Goal: Find specific page/section

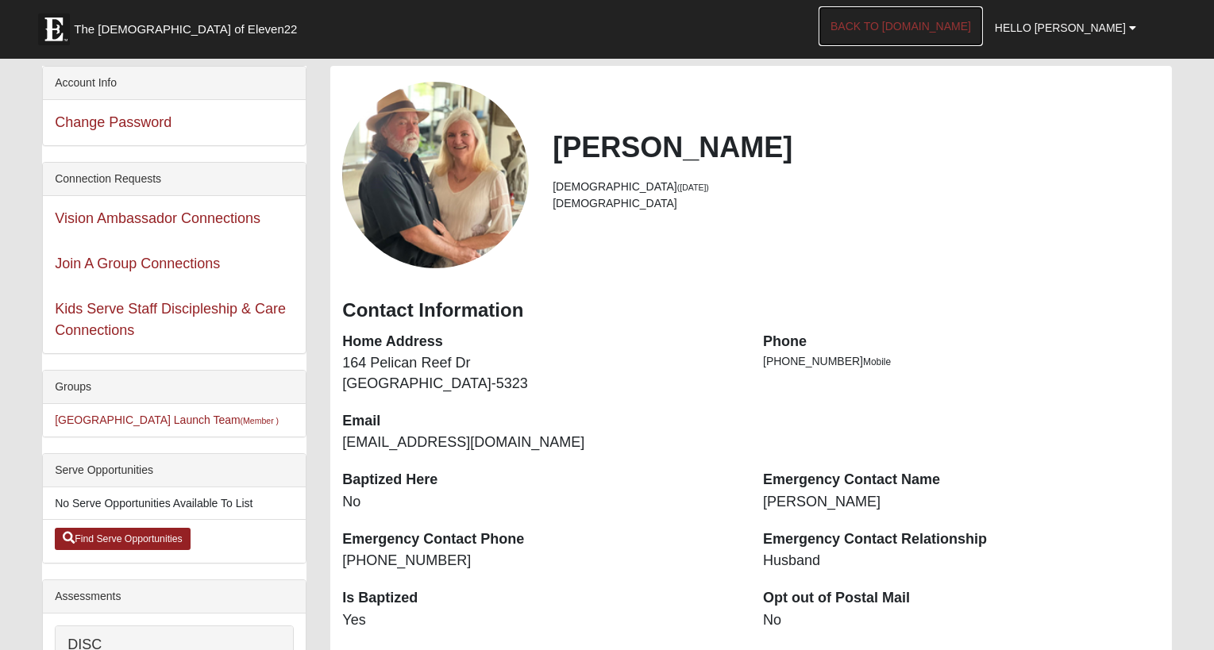
click at [968, 26] on link "Back to COE22.com" at bounding box center [901, 26] width 164 height 40
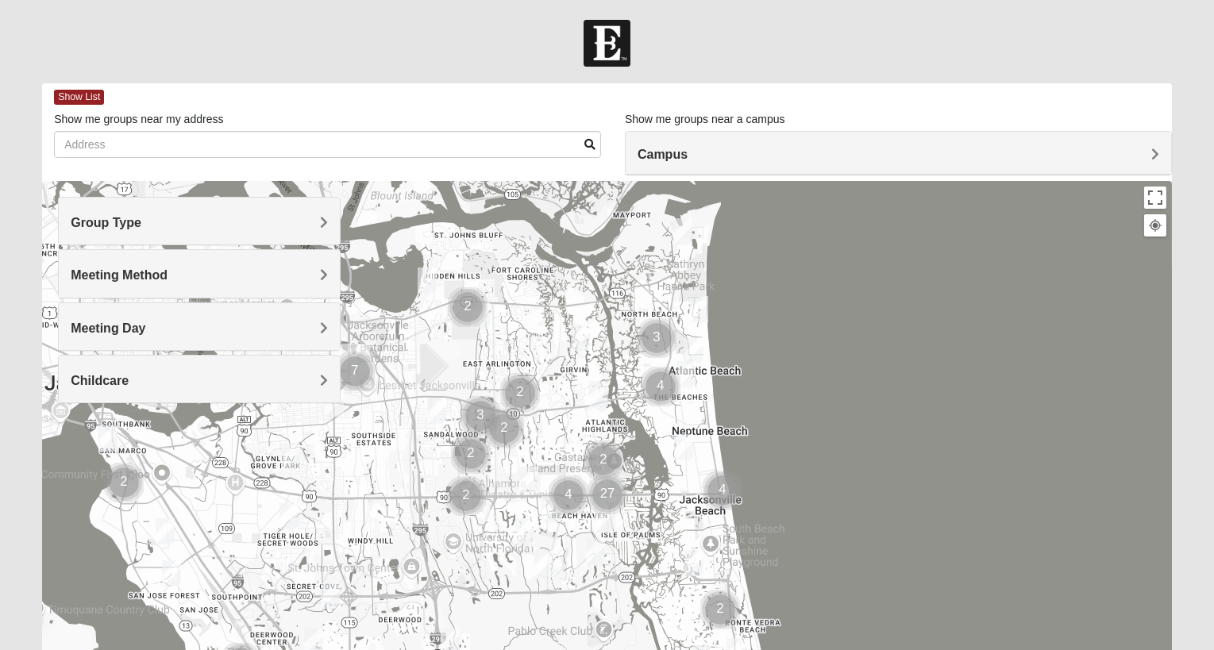
click at [156, 218] on h4 "Group Type" at bounding box center [199, 222] width 257 height 15
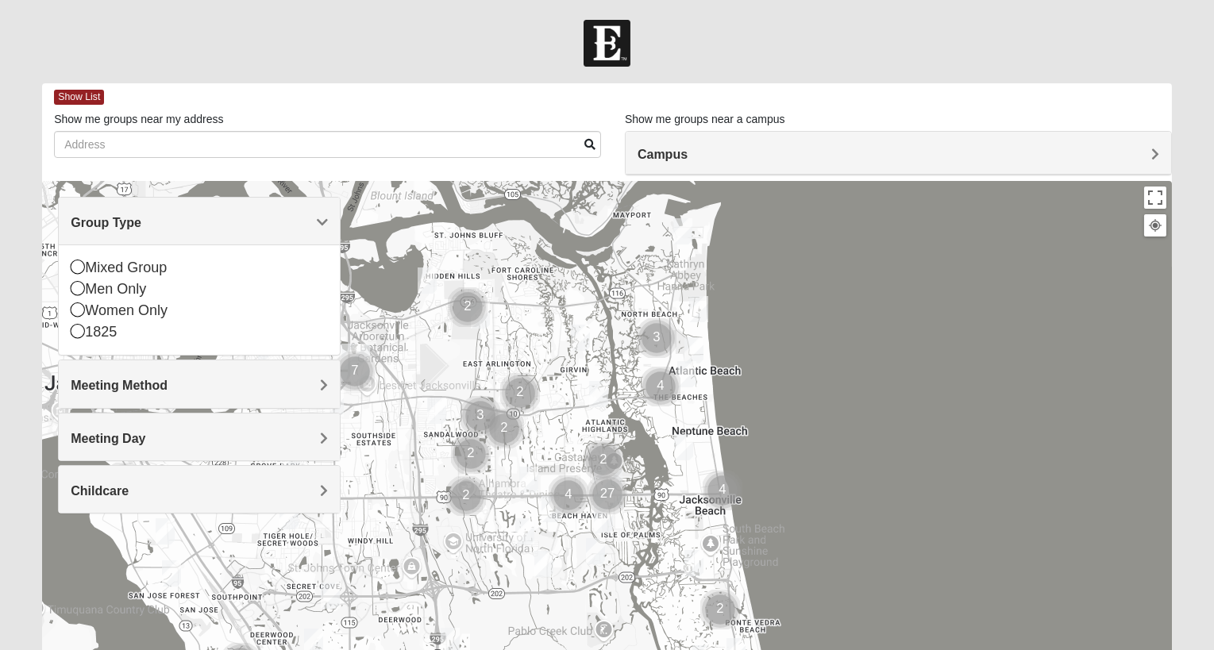
click at [215, 433] on h4 "Meeting Day" at bounding box center [199, 438] width 257 height 15
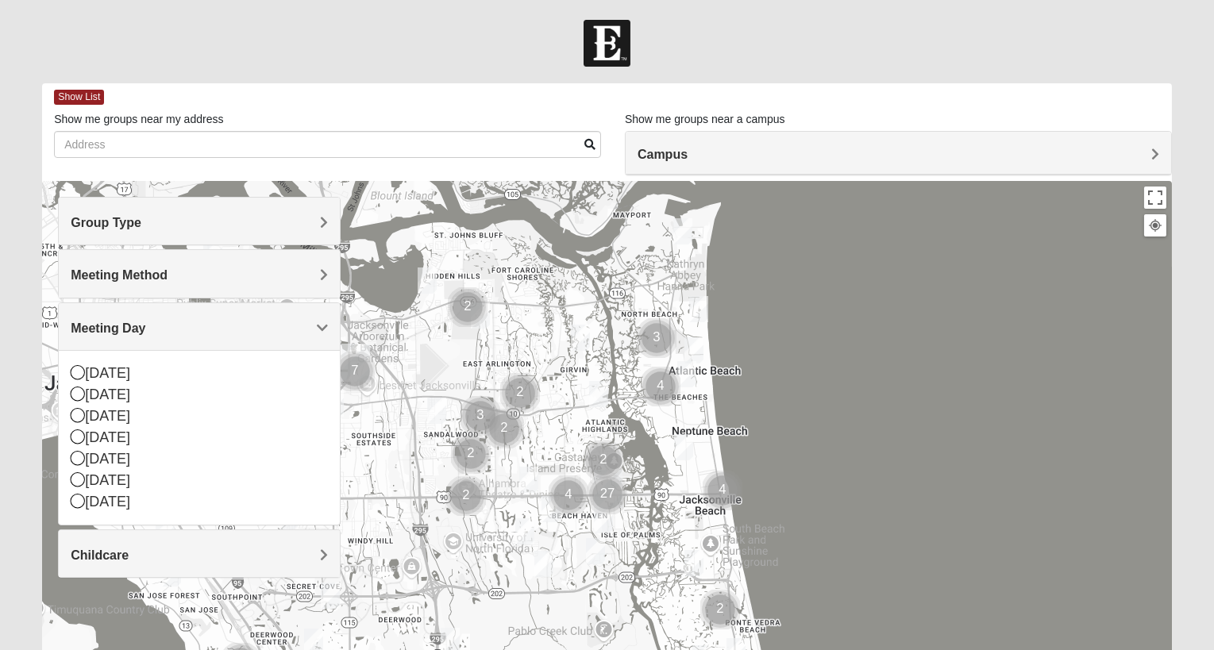
click at [237, 268] on h4 "Meeting Method" at bounding box center [199, 275] width 257 height 15
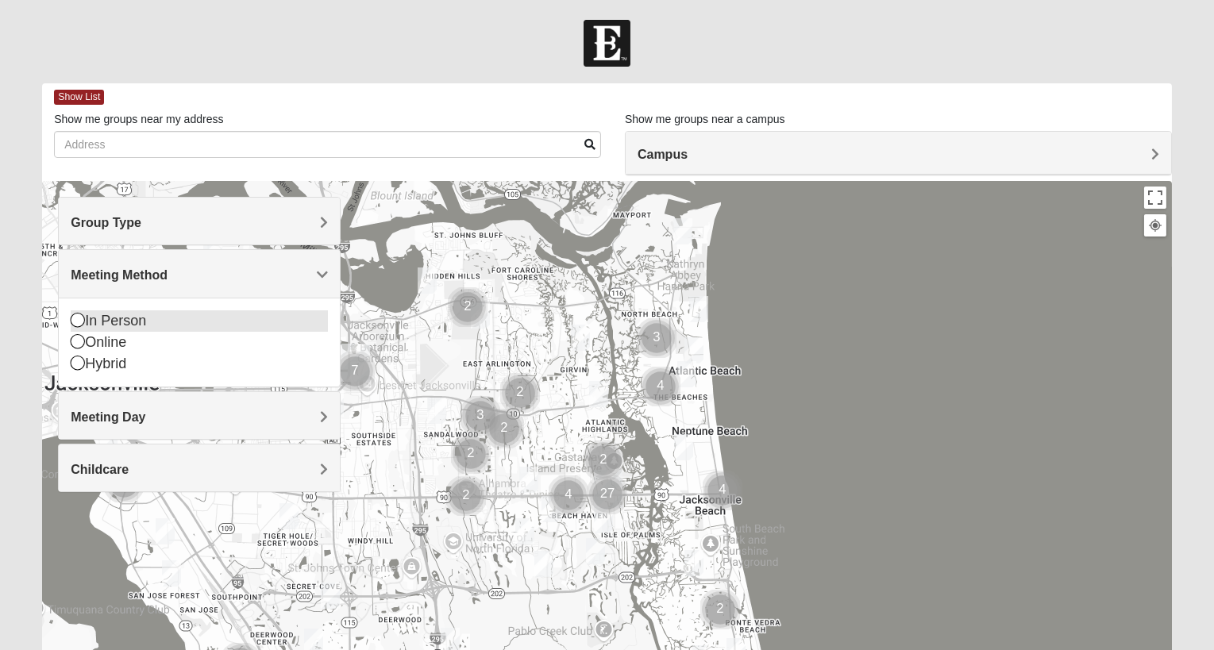
click at [71, 313] on icon at bounding box center [78, 320] width 14 height 14
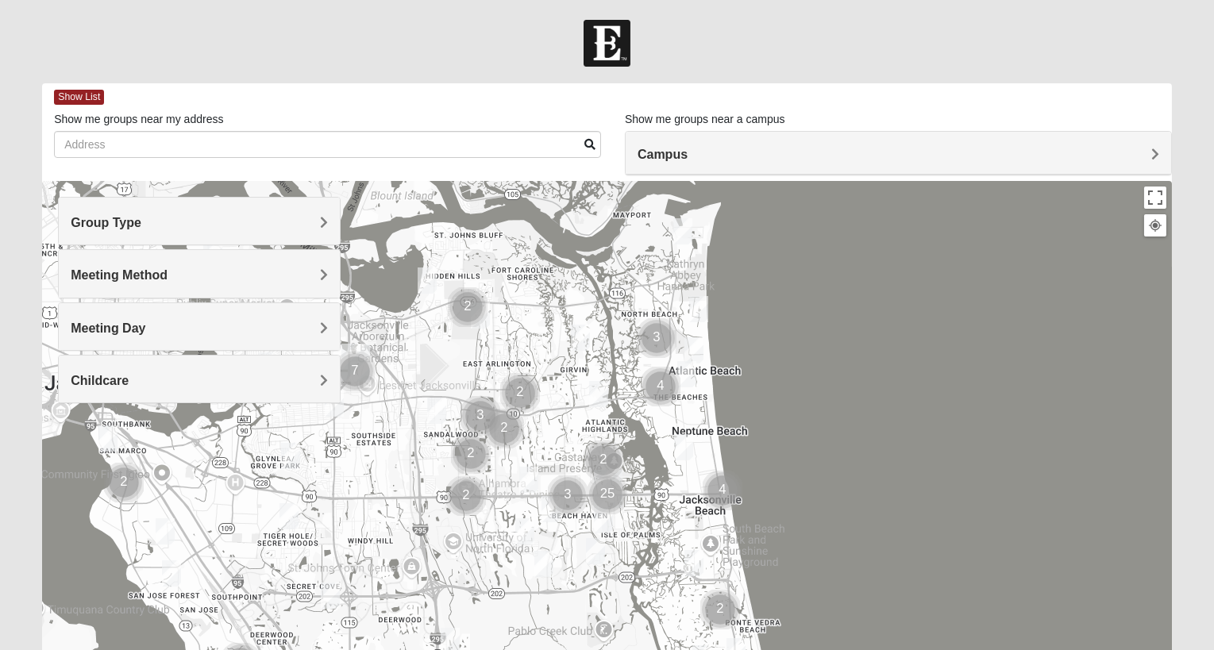
click at [237, 272] on h4 "Meeting Method" at bounding box center [199, 275] width 257 height 15
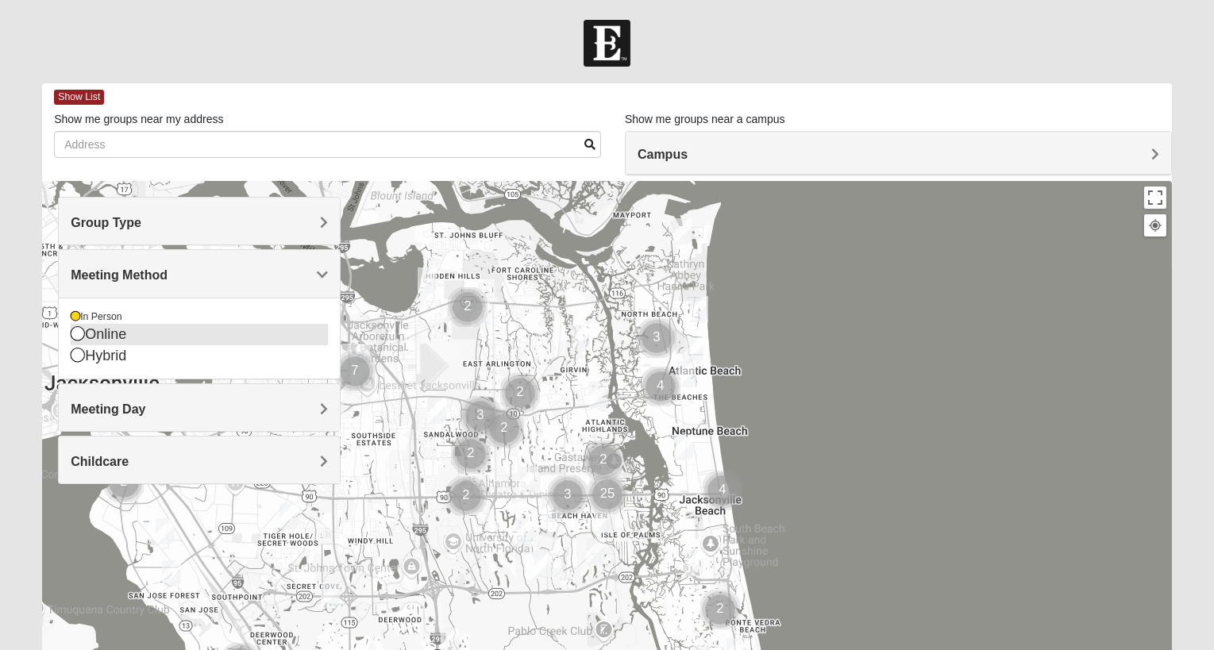
click at [76, 326] on icon at bounding box center [78, 333] width 14 height 14
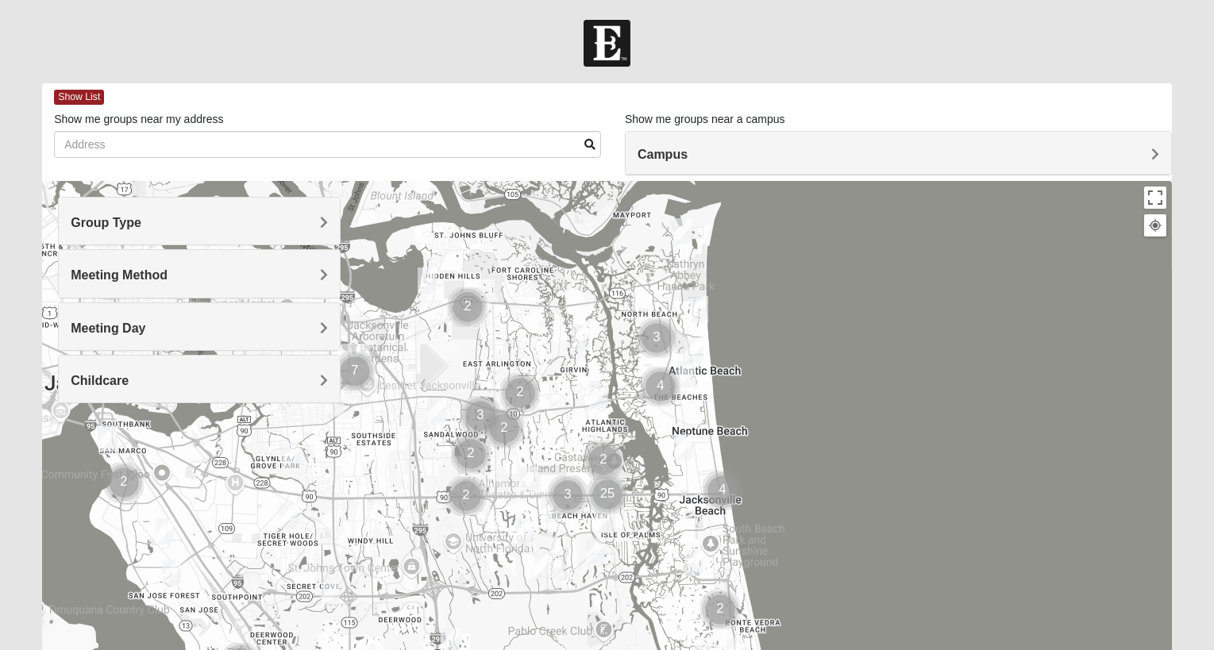
click at [248, 268] on h4 "Meeting Method" at bounding box center [199, 275] width 257 height 15
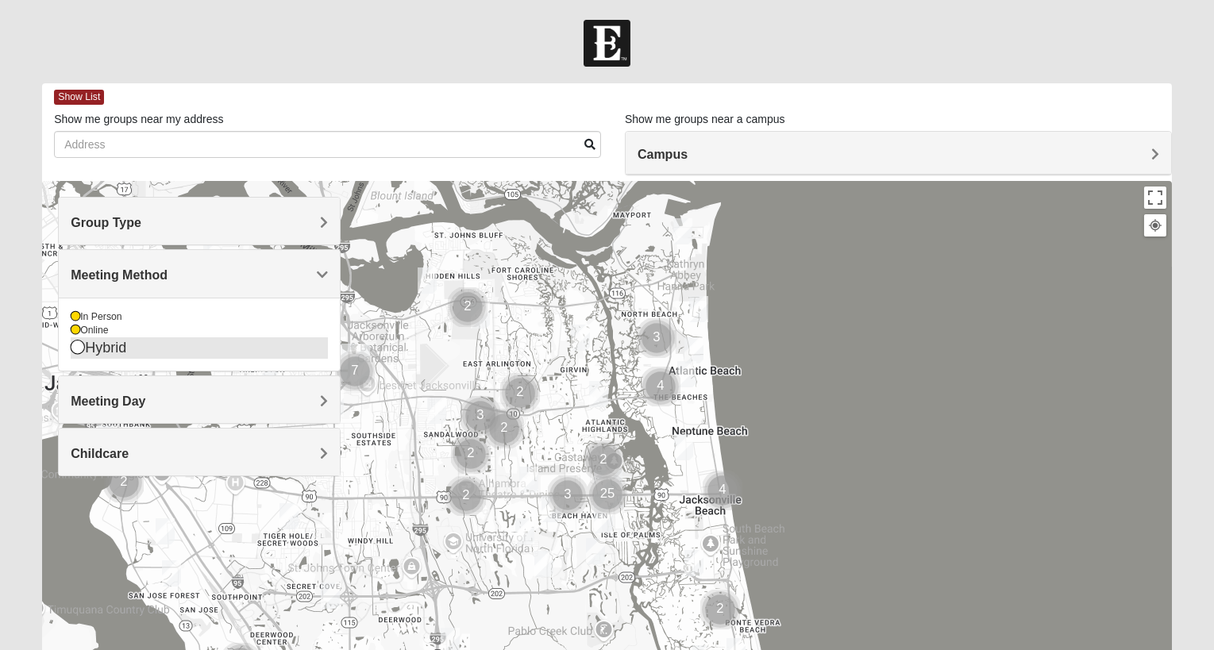
click at [75, 350] on icon at bounding box center [78, 347] width 14 height 14
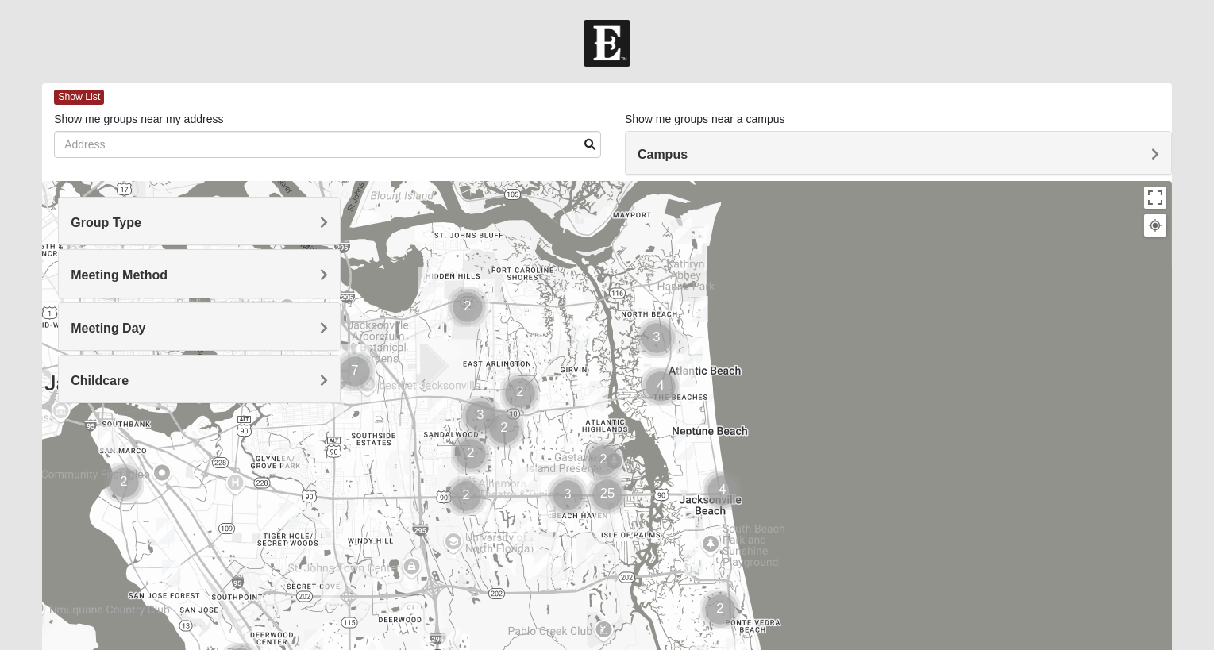
click at [253, 317] on div "Meeting Day" at bounding box center [199, 326] width 281 height 47
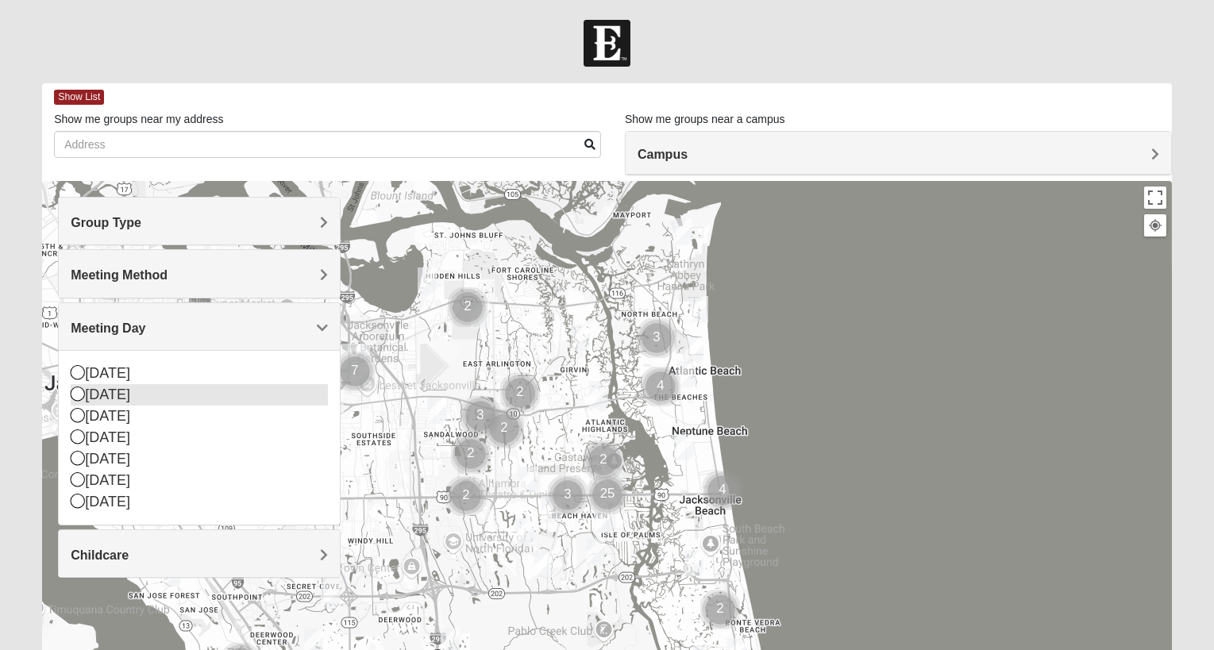
click at [79, 393] on icon at bounding box center [78, 394] width 14 height 14
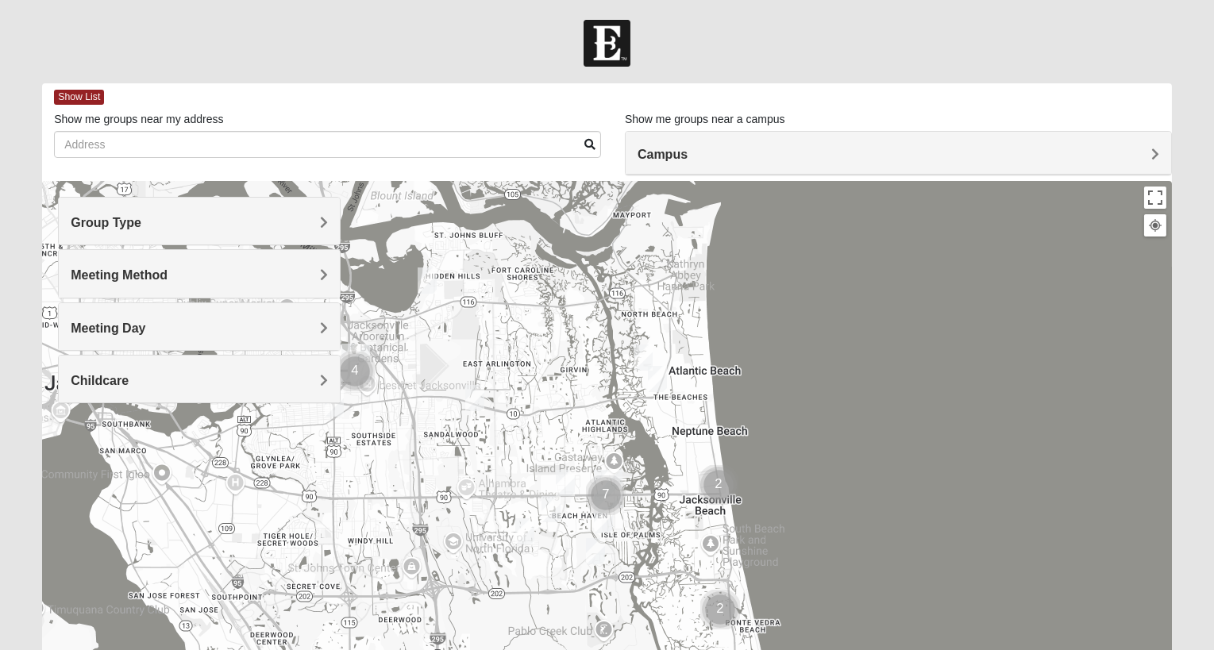
click at [247, 322] on h4 "Meeting Day" at bounding box center [199, 328] width 257 height 15
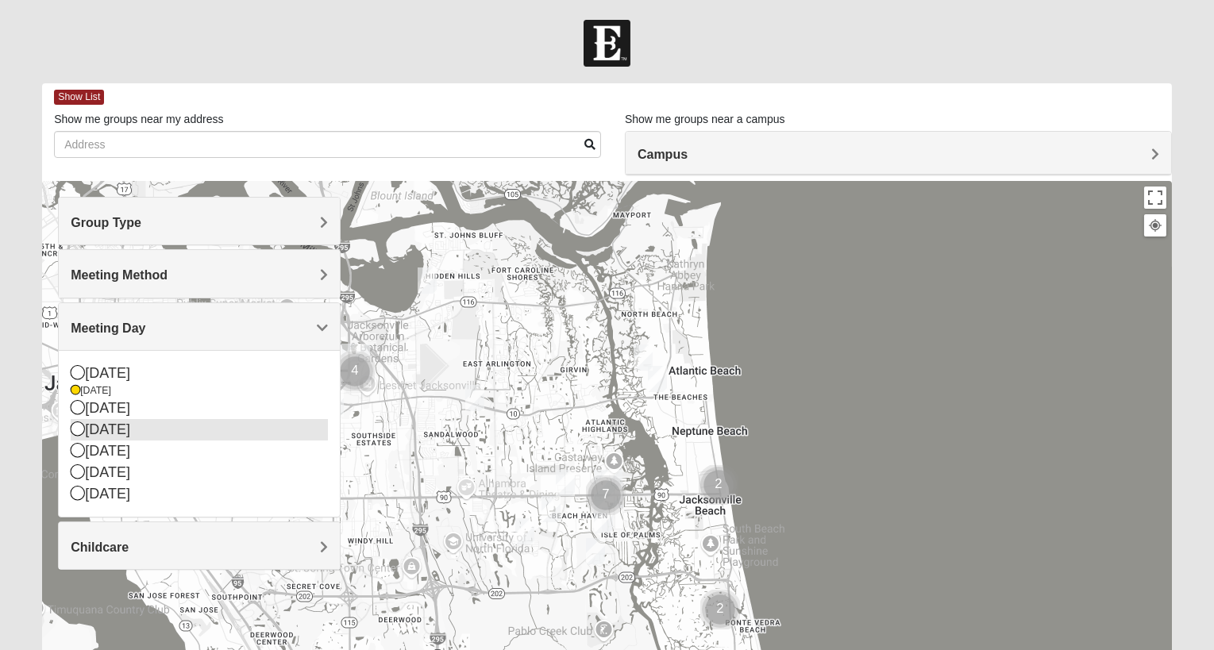
click at [76, 427] on icon at bounding box center [78, 429] width 14 height 14
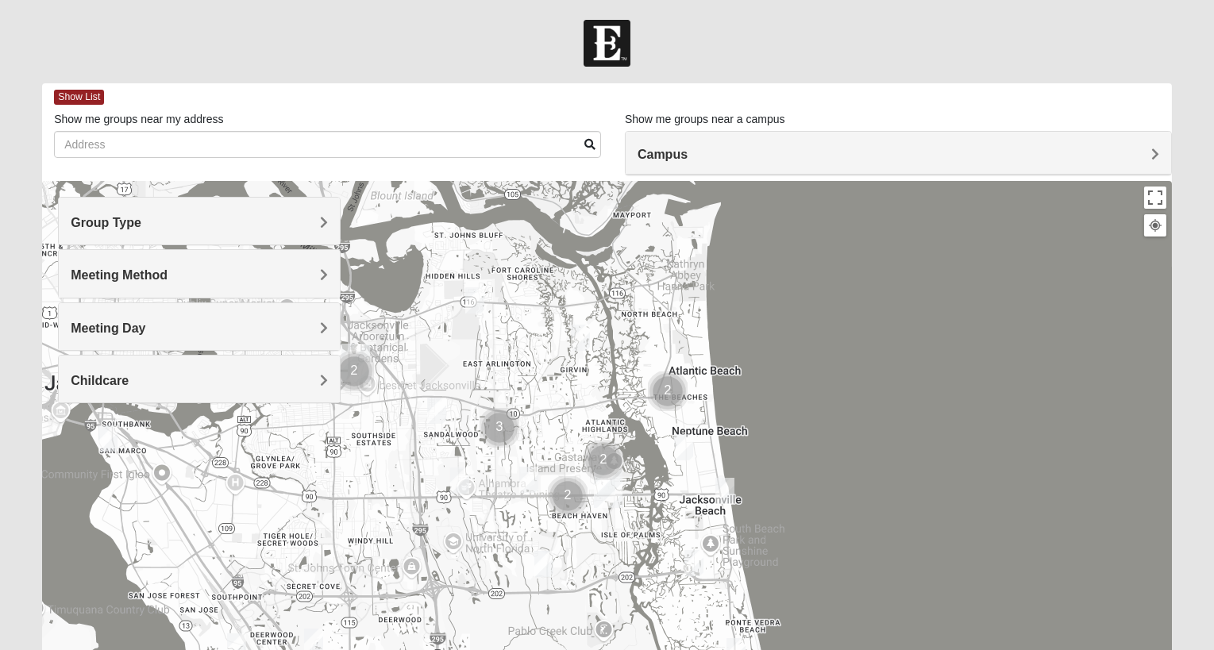
click at [239, 324] on h4 "Meeting Day" at bounding box center [199, 328] width 257 height 15
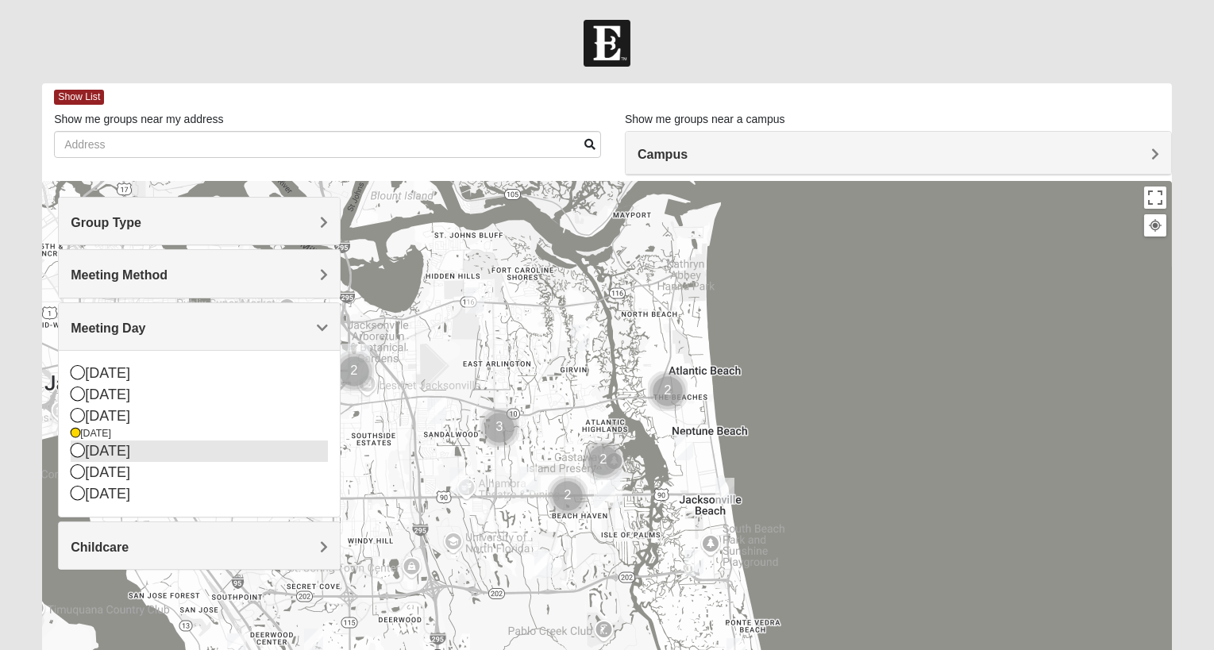
click at [75, 452] on icon at bounding box center [78, 450] width 14 height 14
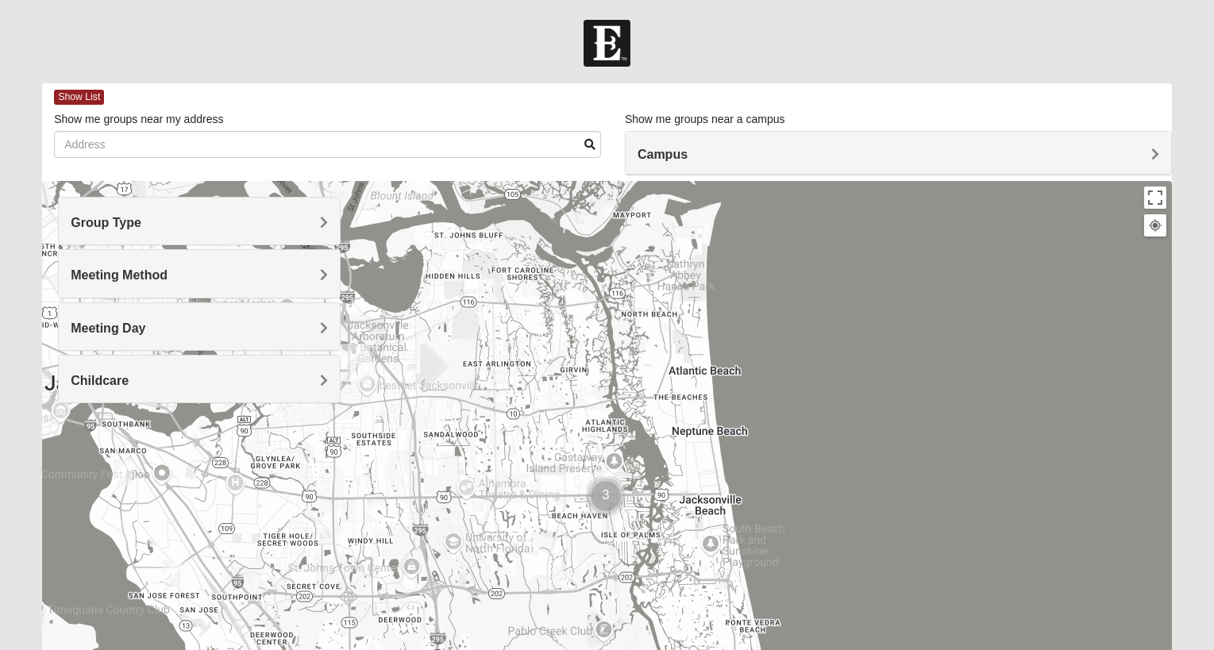
click at [216, 321] on h4 "Meeting Day" at bounding box center [199, 328] width 257 height 15
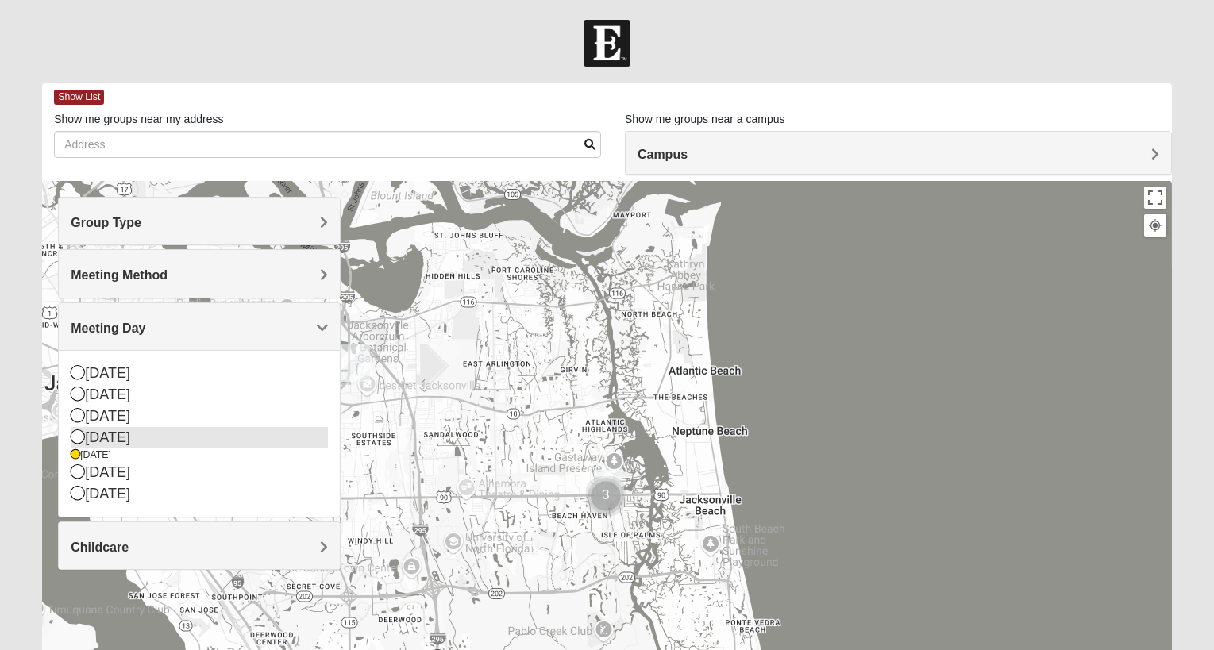
click at [75, 434] on icon at bounding box center [78, 437] width 14 height 14
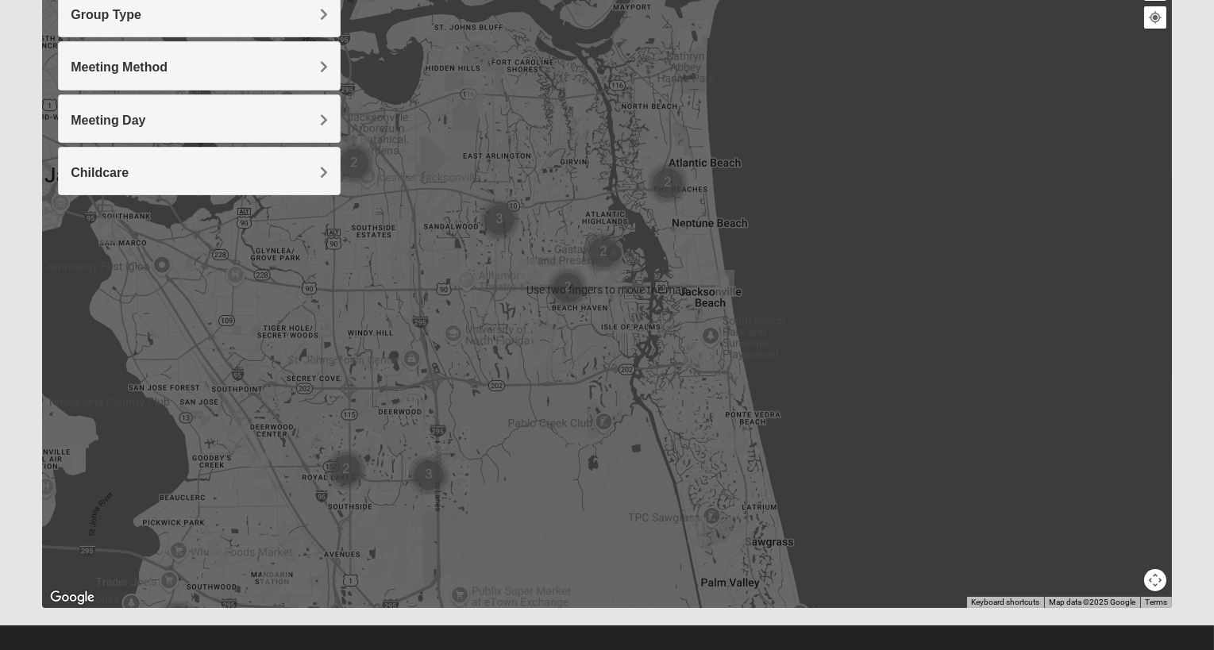
scroll to position [223, 0]
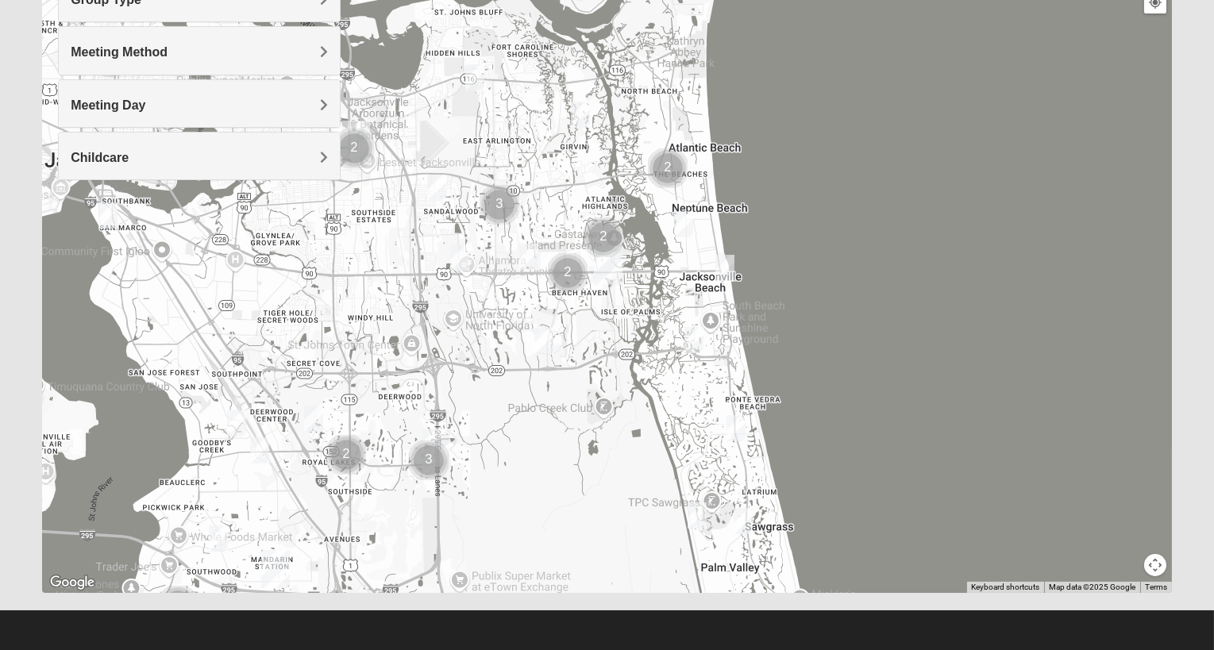
click at [738, 508] on img "Mens Sopchak 32082" at bounding box center [744, 521] width 32 height 39
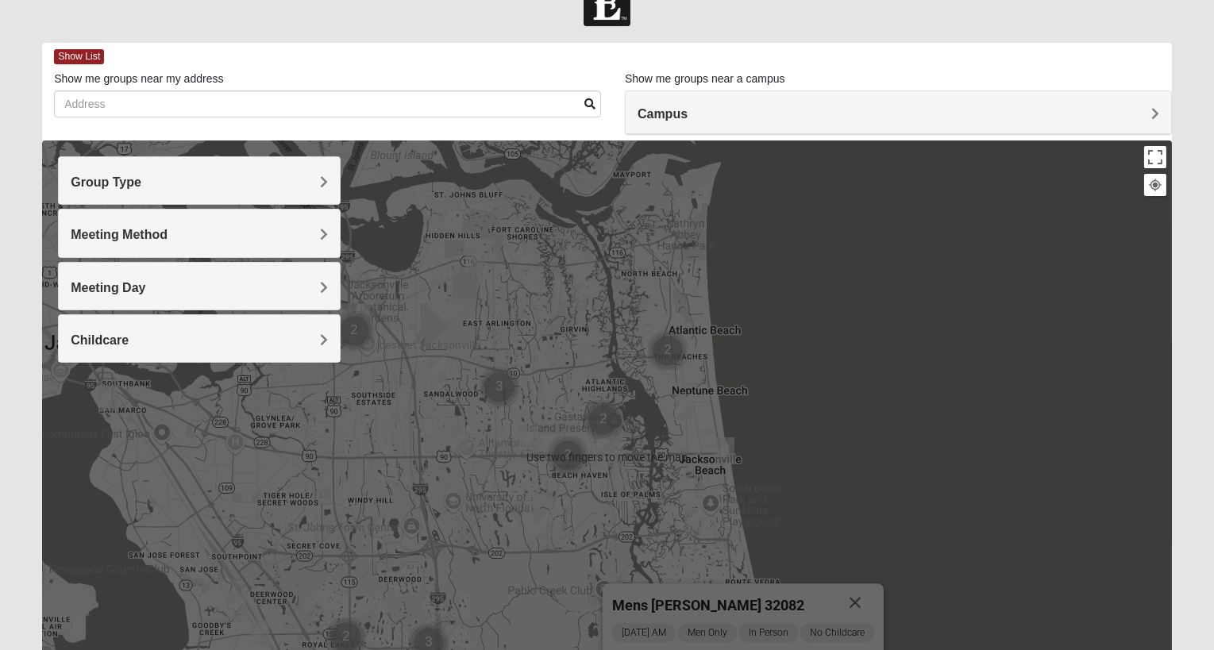
scroll to position [0, 0]
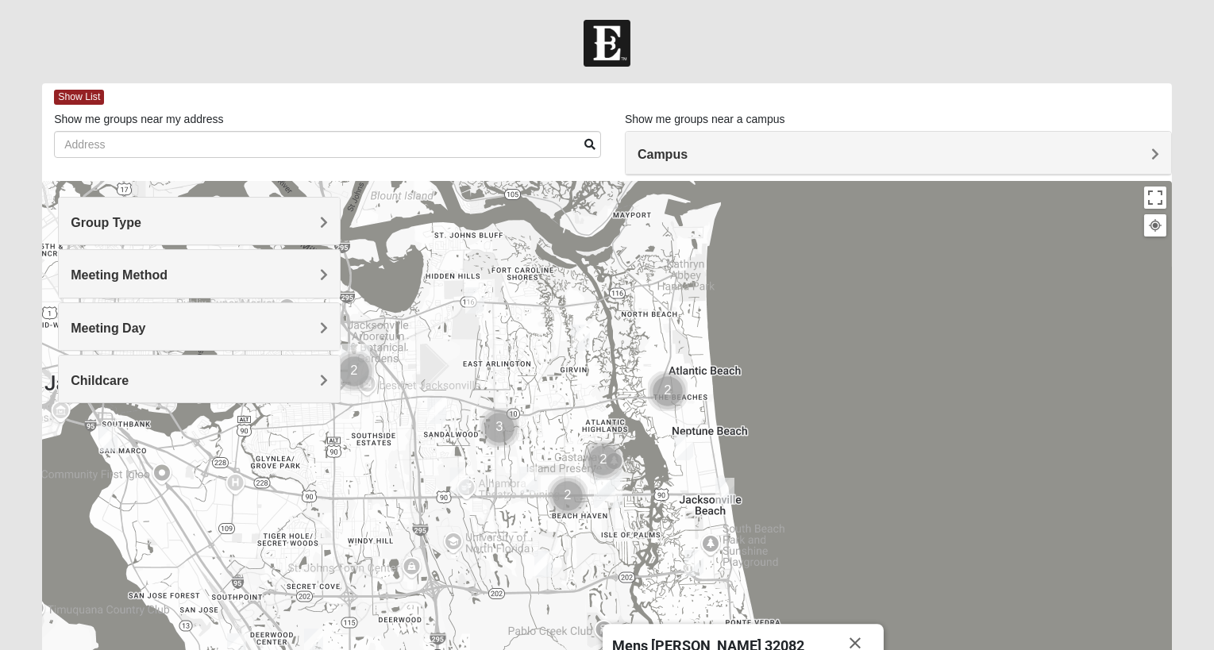
click at [293, 212] on div "Group Type" at bounding box center [199, 221] width 281 height 47
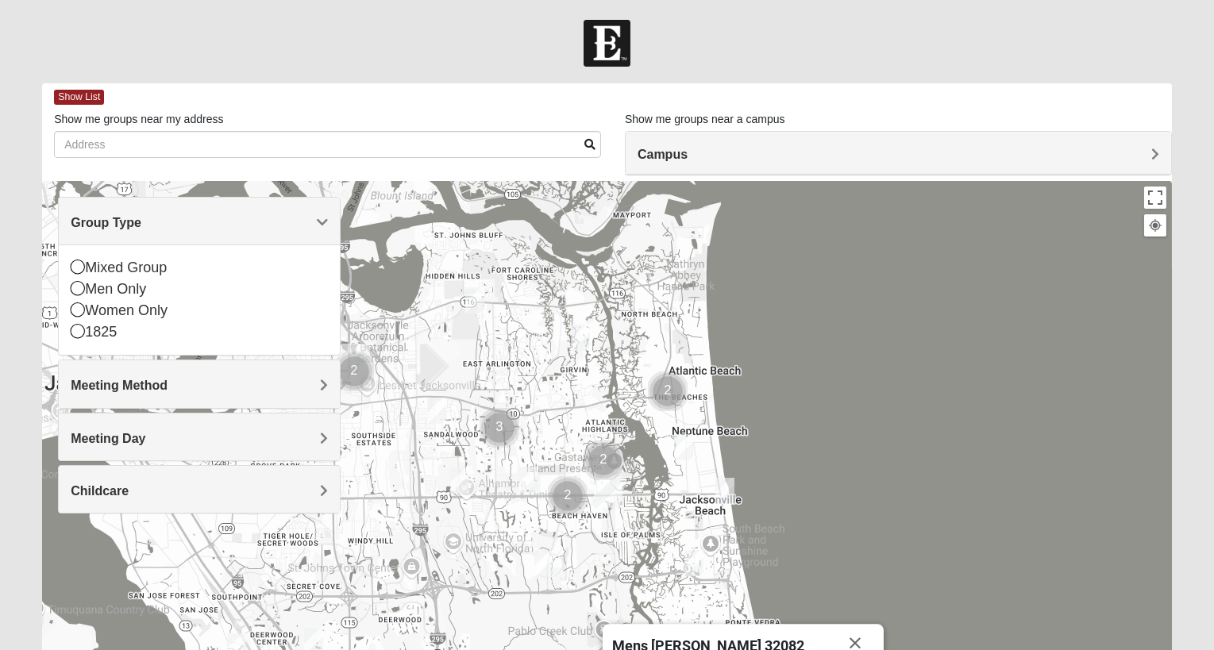
click at [778, 149] on h4 "Campus" at bounding box center [899, 154] width 522 height 15
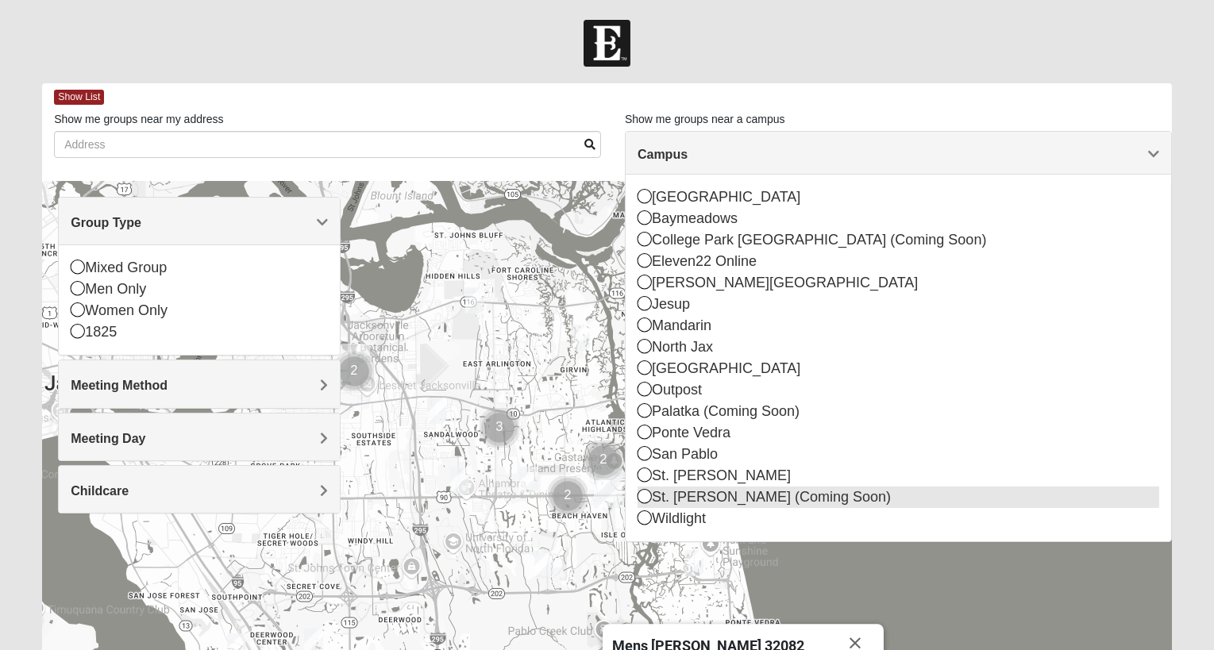
click at [641, 491] on icon at bounding box center [645, 496] width 14 height 14
